Goal: Task Accomplishment & Management: Manage account settings

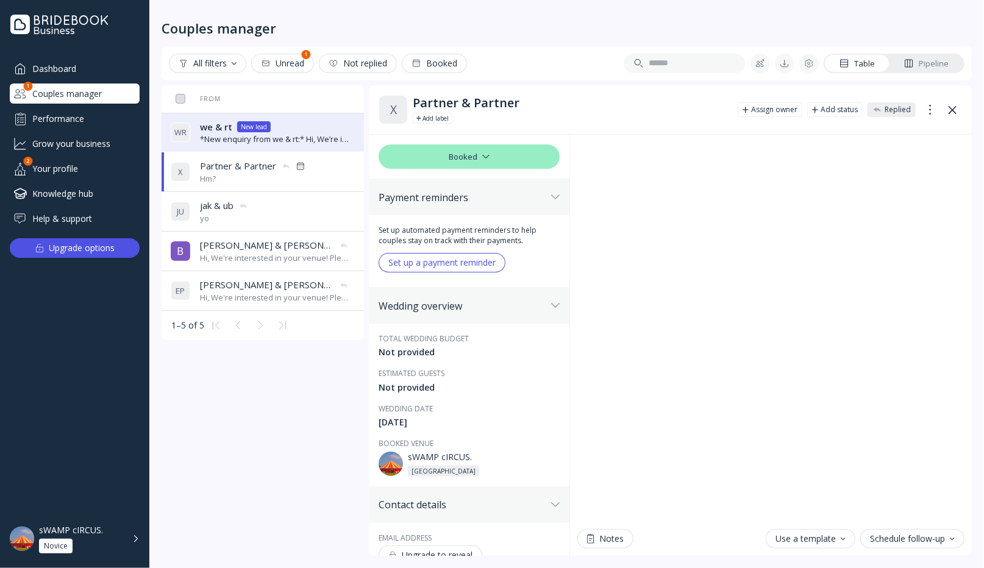
click at [80, 110] on div "Performance" at bounding box center [75, 119] width 130 height 20
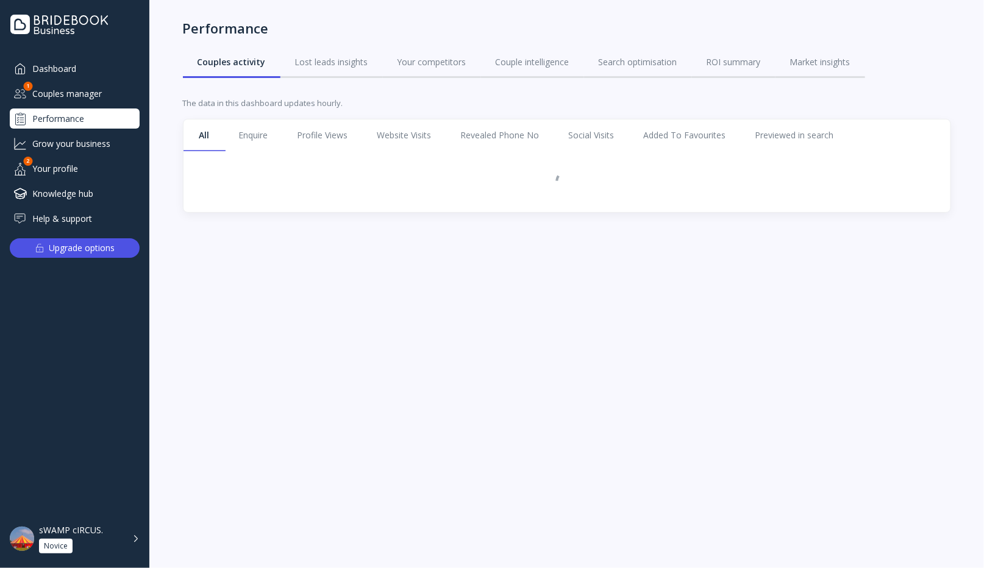
click at [81, 93] on div "Couples manager" at bounding box center [75, 94] width 130 height 20
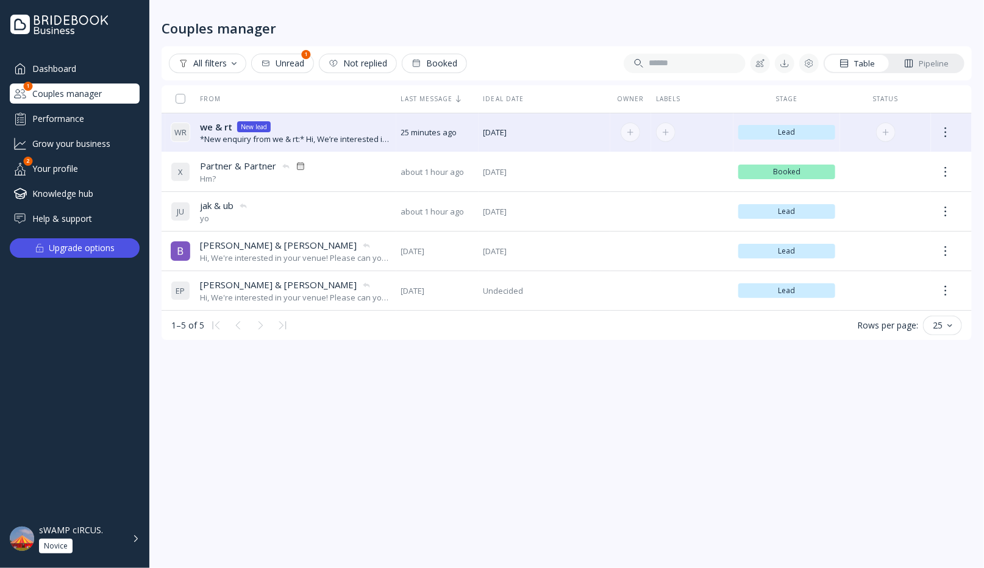
click at [297, 139] on div "*New enquiry from we & rt:* Hi, We’re interested in your venue for our wedding!…" at bounding box center [296, 140] width 192 height 12
